Goal: Task Accomplishment & Management: Manage account settings

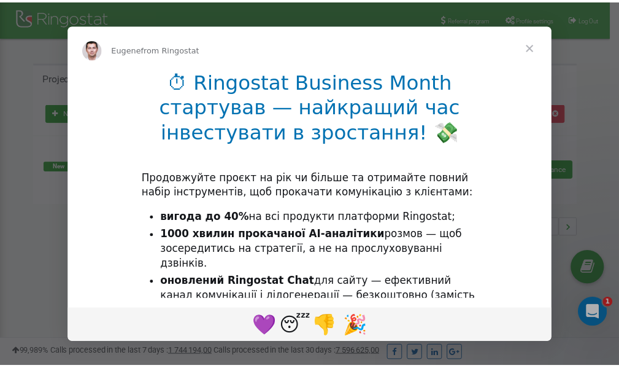
scroll to position [183, 0]
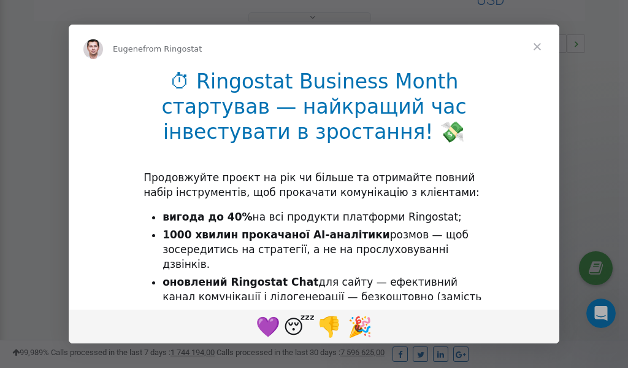
click at [537, 48] on span "Close" at bounding box center [537, 47] width 44 height 44
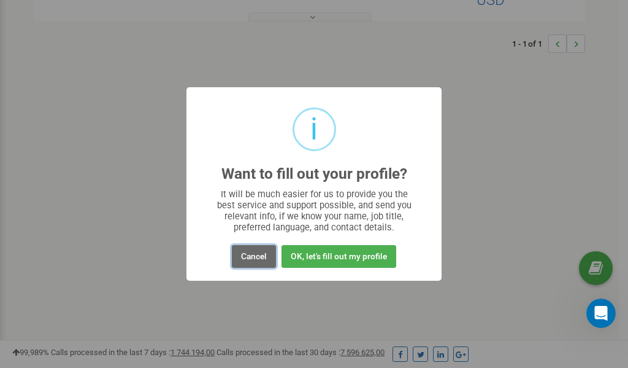
click at [255, 257] on button "Cancel" at bounding box center [254, 256] width 44 height 23
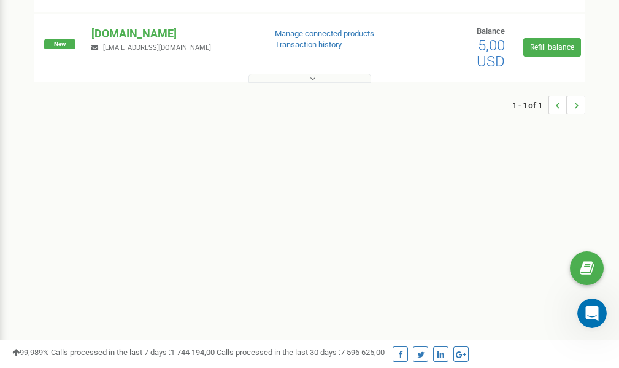
scroll to position [0, 0]
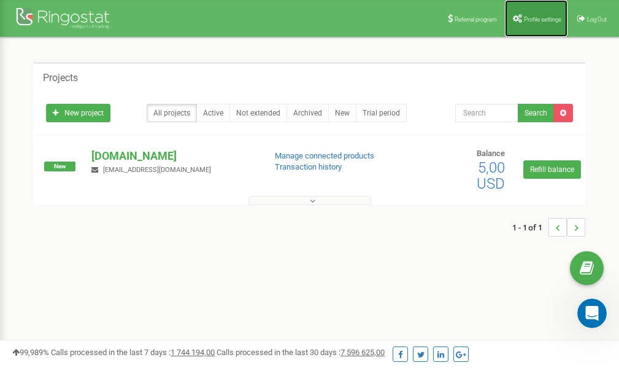
click at [529, 25] on link "Profile settings" at bounding box center [536, 18] width 63 height 37
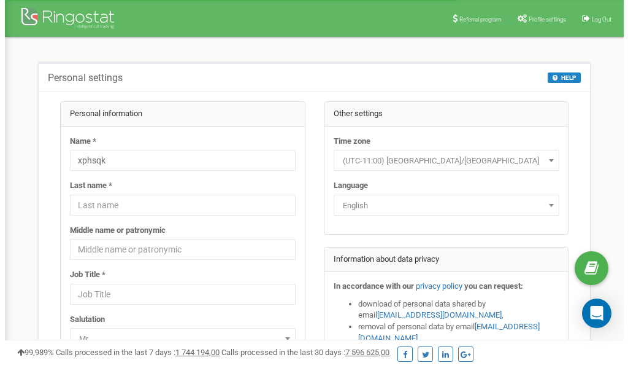
scroll to position [61, 0]
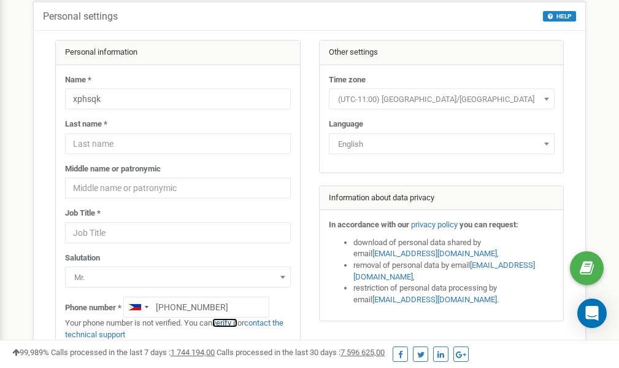
click at [231, 323] on link "verify it" at bounding box center [224, 322] width 25 height 9
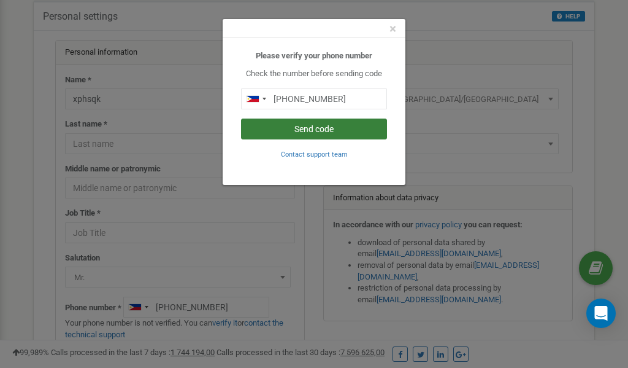
click at [301, 128] on button "Send code" at bounding box center [314, 128] width 146 height 21
